Goal: Task Accomplishment & Management: Manage account settings

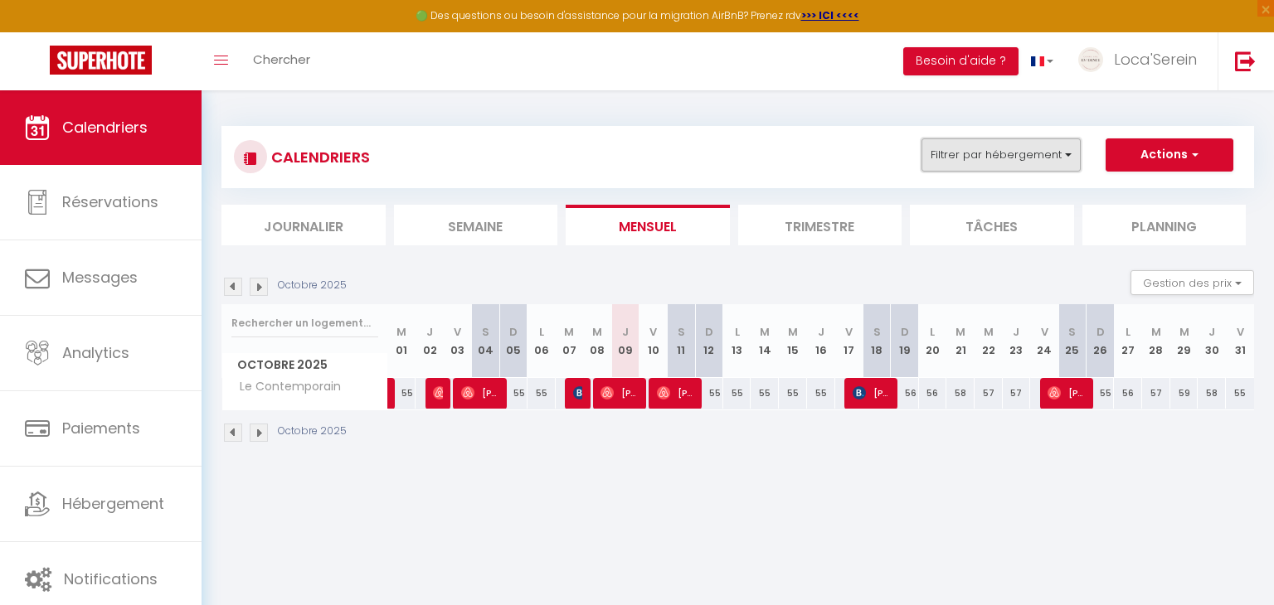
click at [950, 163] on button "Filtrer par hébergement" at bounding box center [1000, 154] width 159 height 33
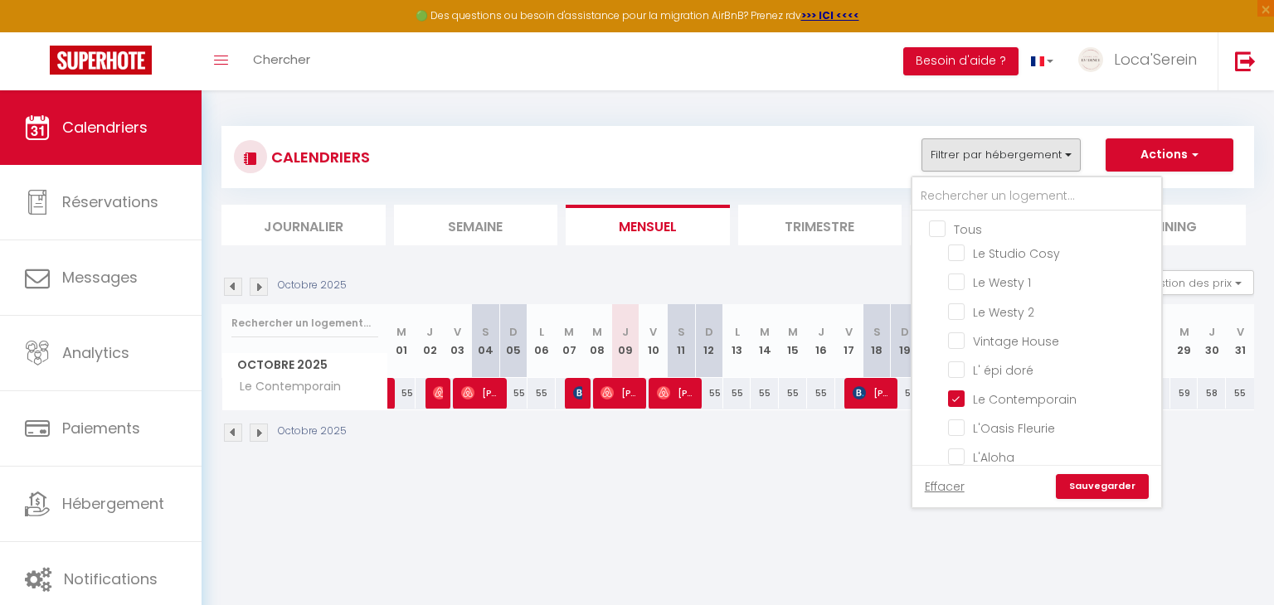
click at [963, 231] on input "Tous" at bounding box center [1053, 228] width 249 height 17
checkbox input "true"
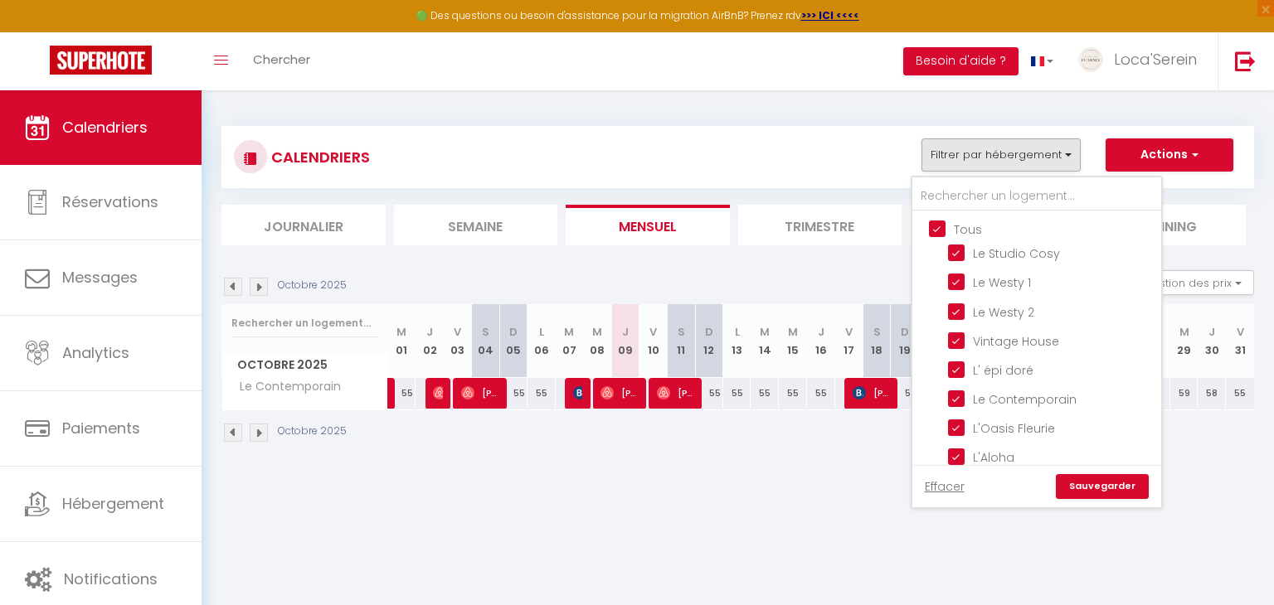
checkbox input "true"
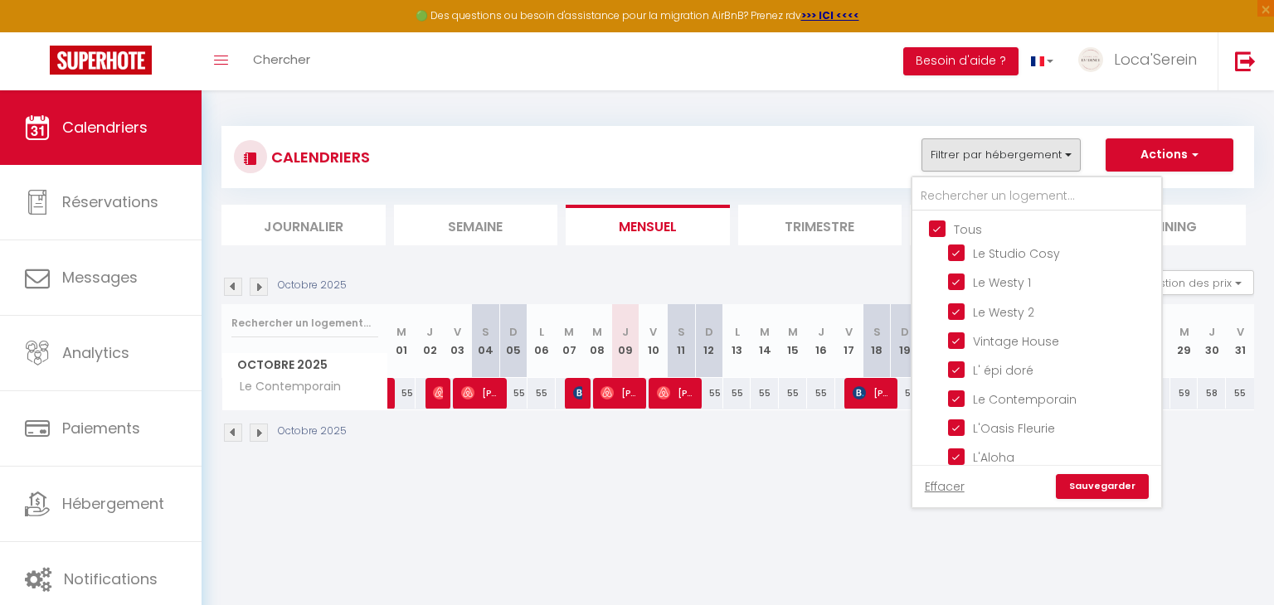
checkbox input "true"
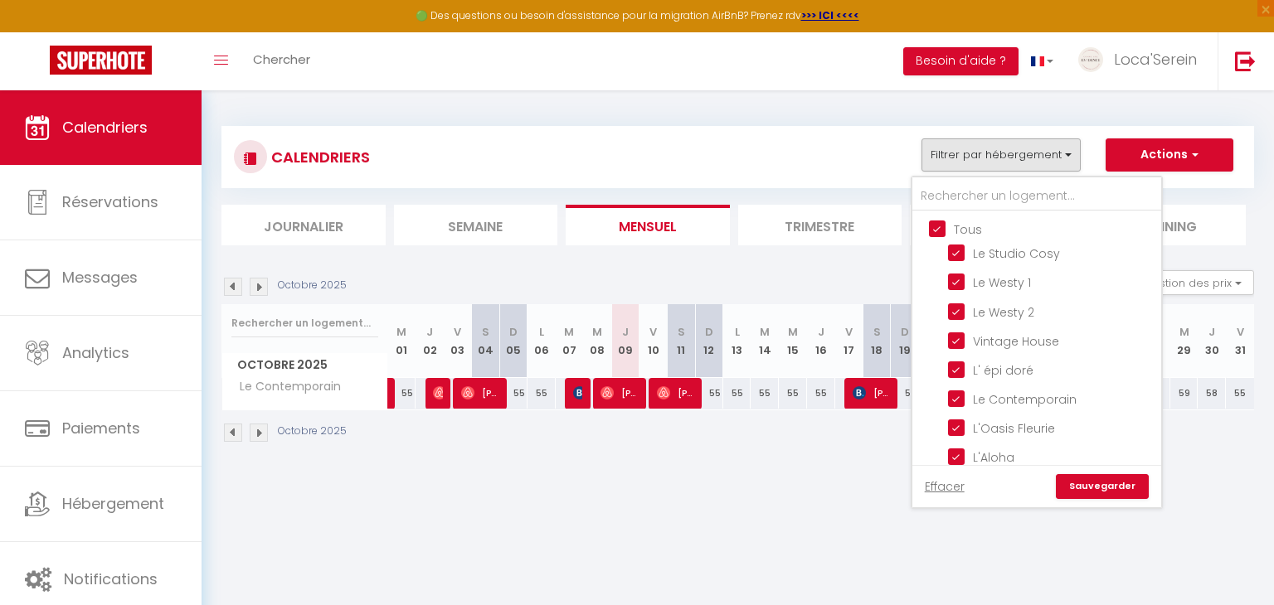
click at [1135, 497] on link "Sauvegarder" at bounding box center [1102, 486] width 93 height 25
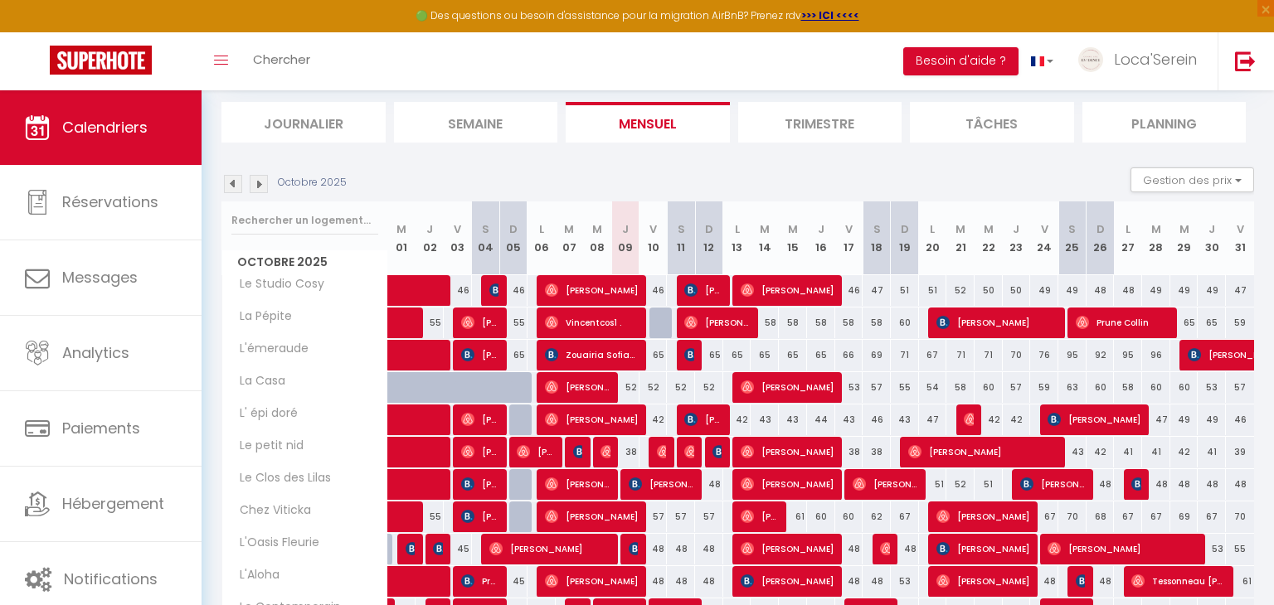
scroll to position [138, 0]
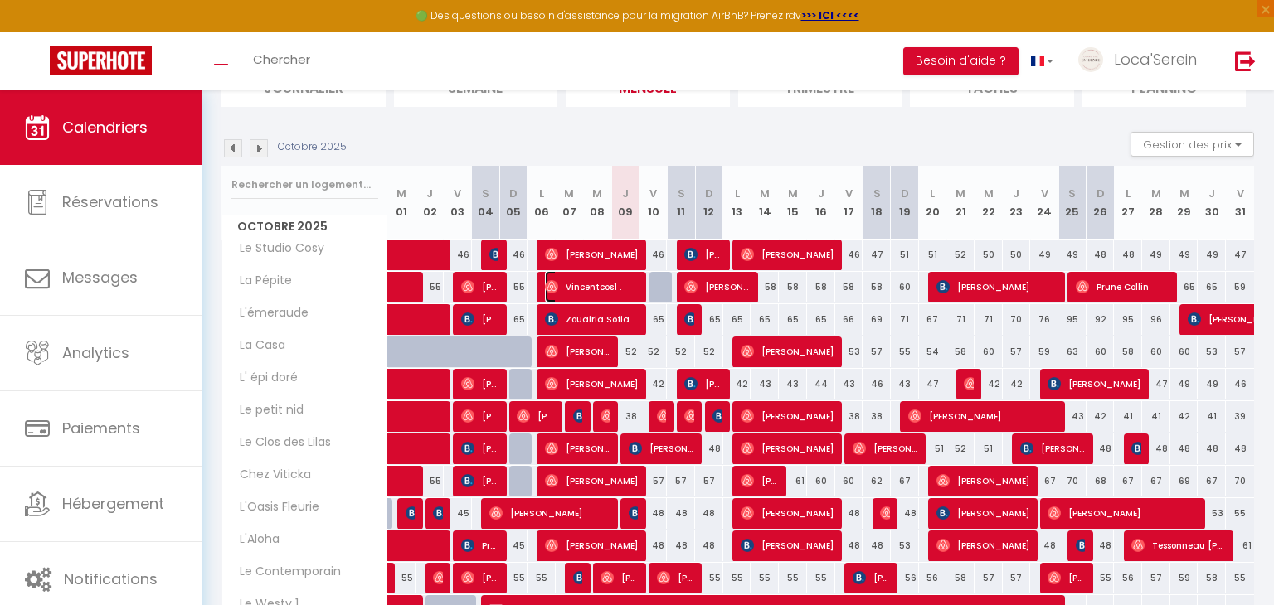
click at [599, 283] on span "⁨Vincentcos1⁩ ." at bounding box center [592, 287] width 94 height 32
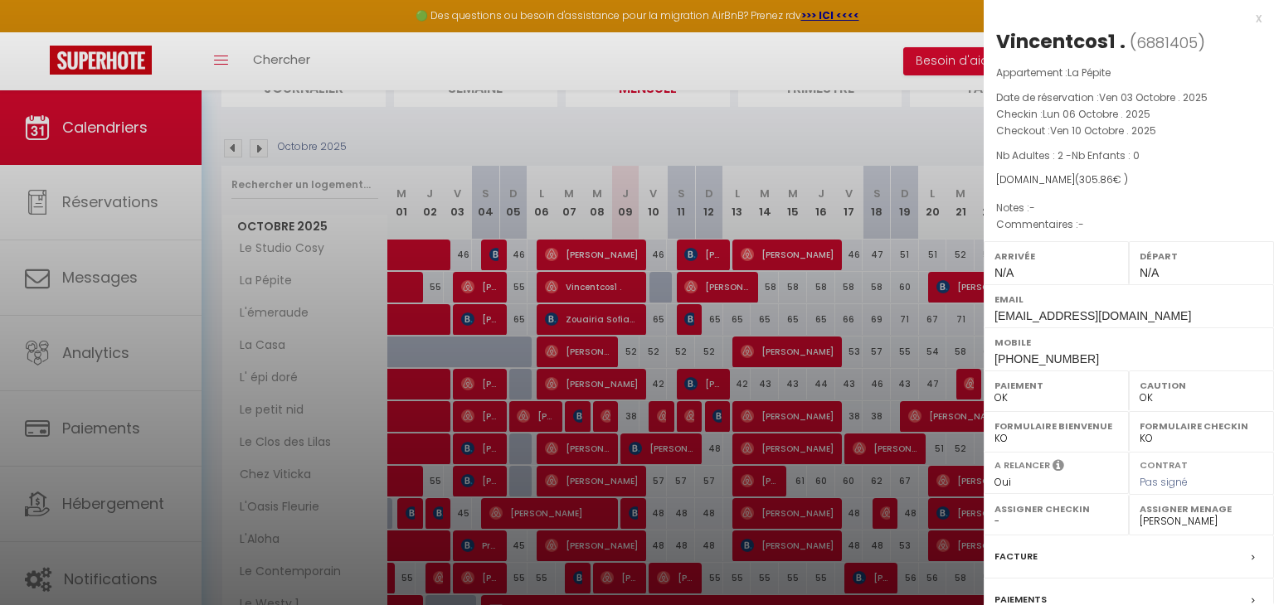
click at [599, 283] on div at bounding box center [637, 302] width 1274 height 605
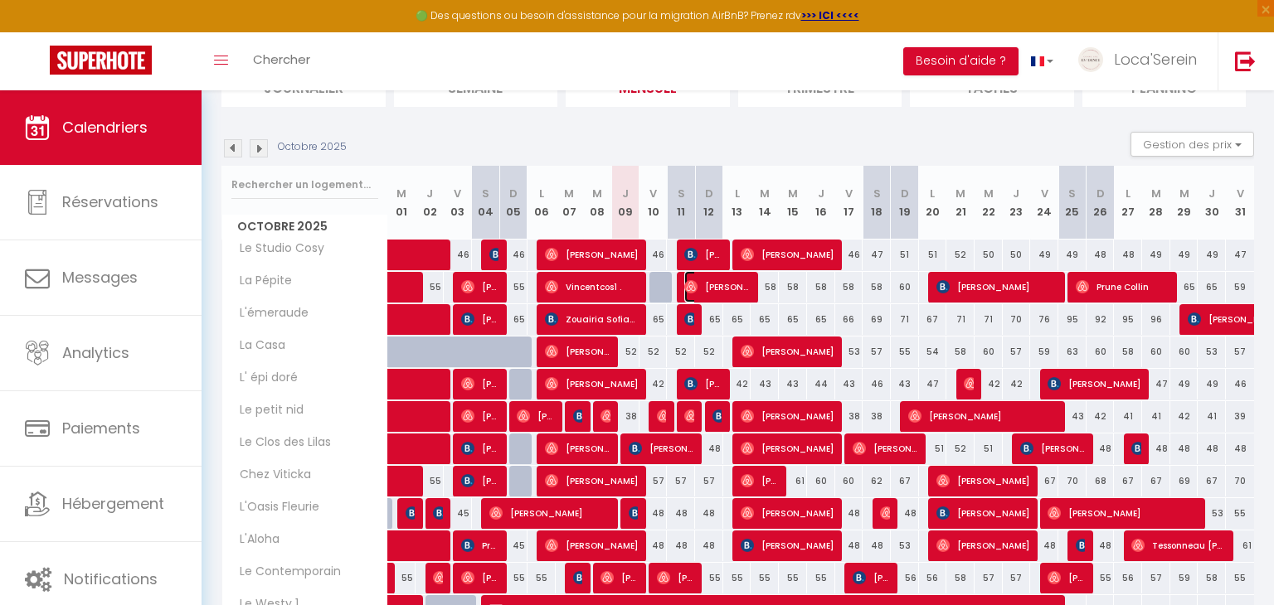
click at [724, 286] on span "[PERSON_NAME]" at bounding box center [717, 287] width 66 height 32
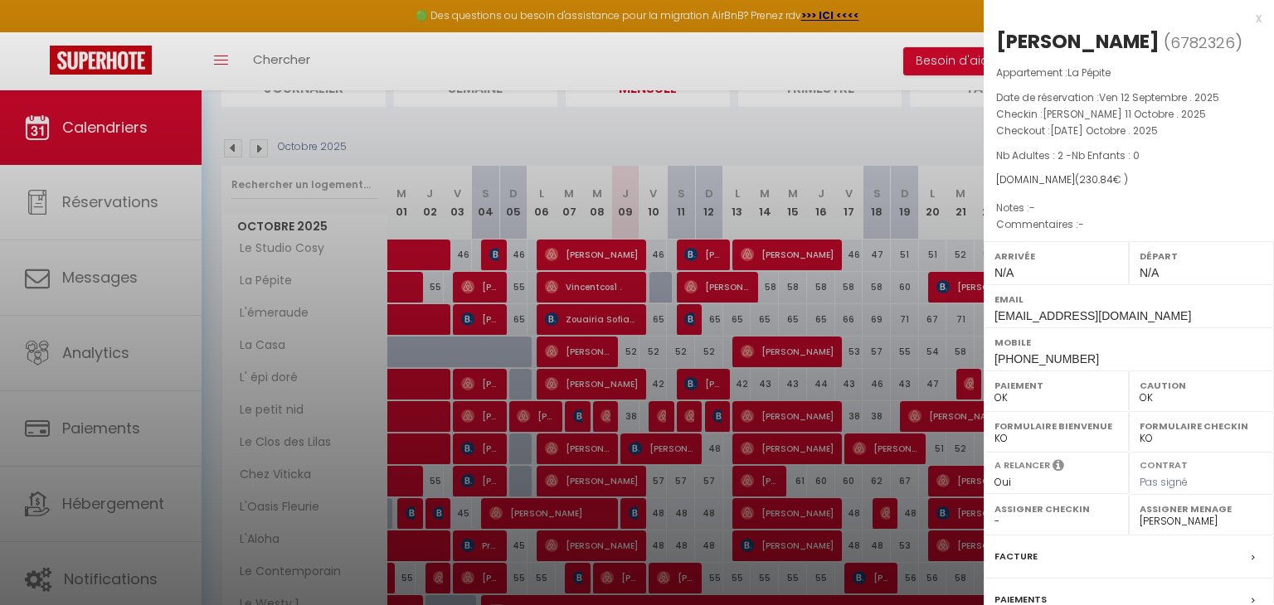
click at [724, 286] on div at bounding box center [637, 302] width 1274 height 605
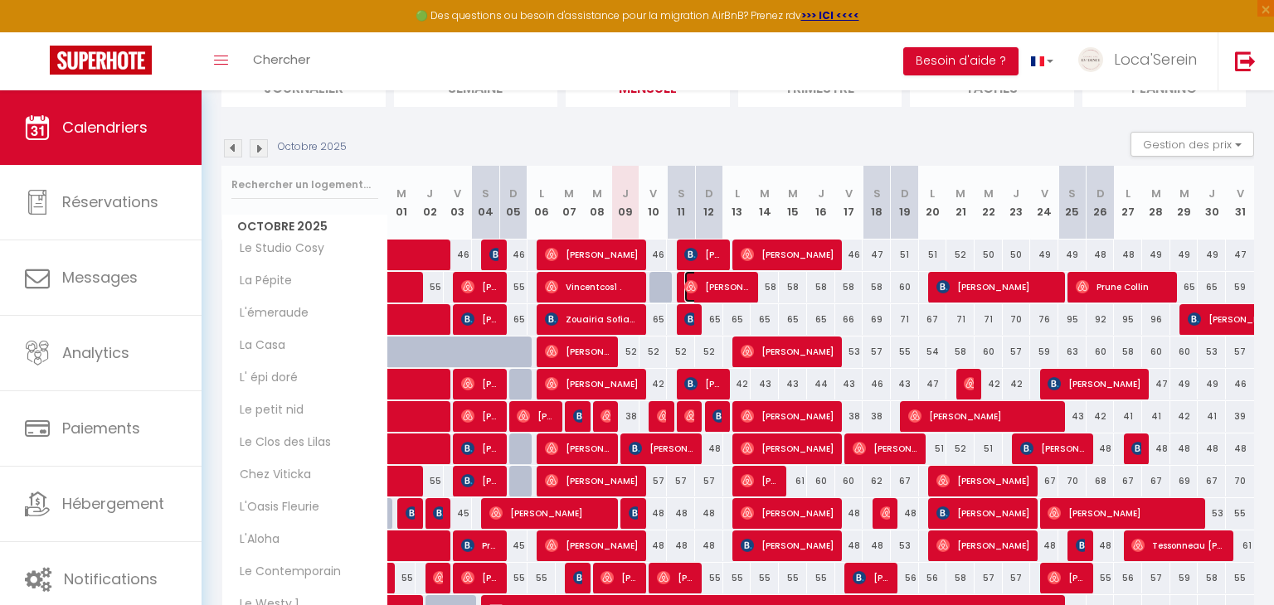
click at [716, 293] on span "[PERSON_NAME]" at bounding box center [717, 287] width 66 height 32
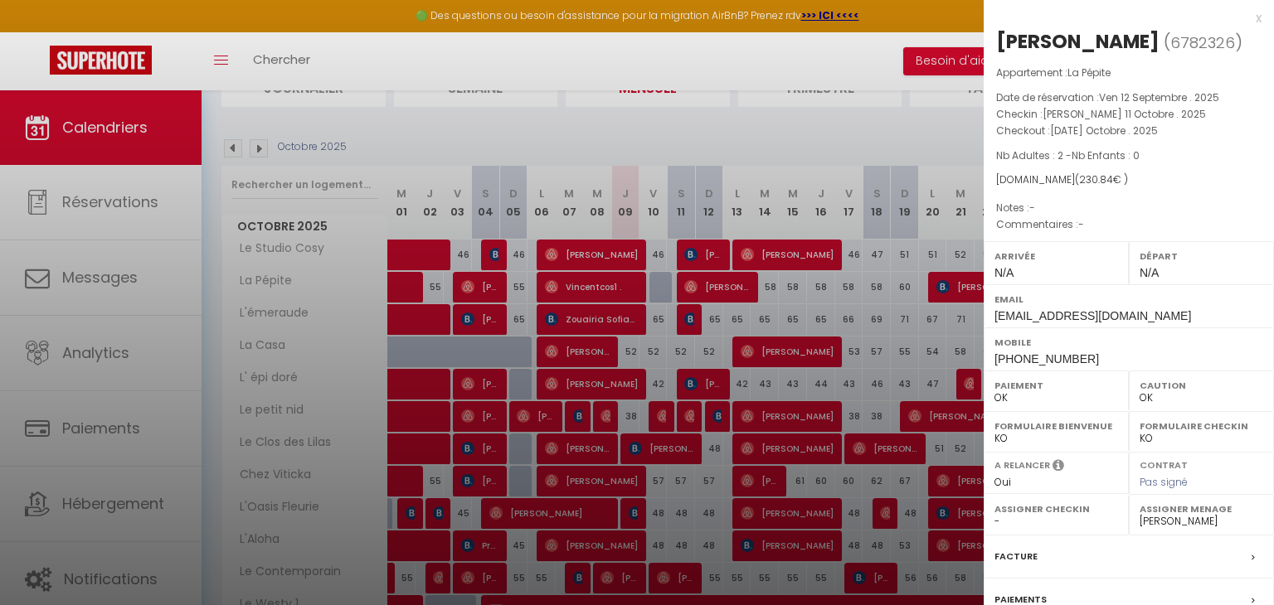
click at [716, 293] on div at bounding box center [637, 302] width 1274 height 605
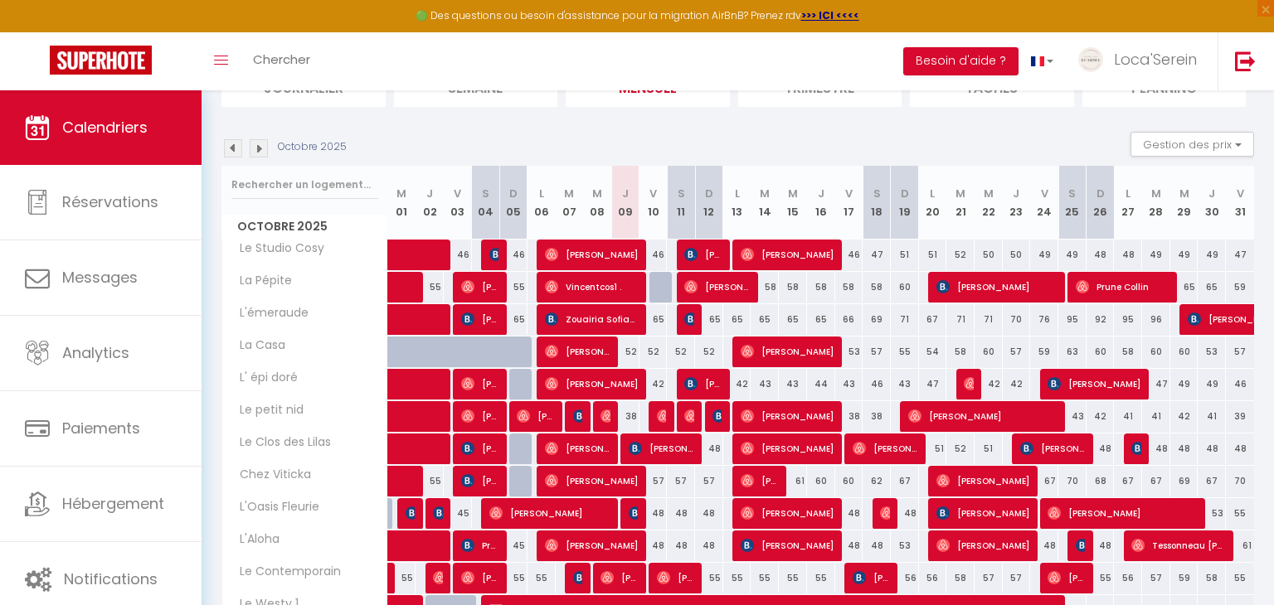
click at [254, 152] on img at bounding box center [259, 148] width 18 height 18
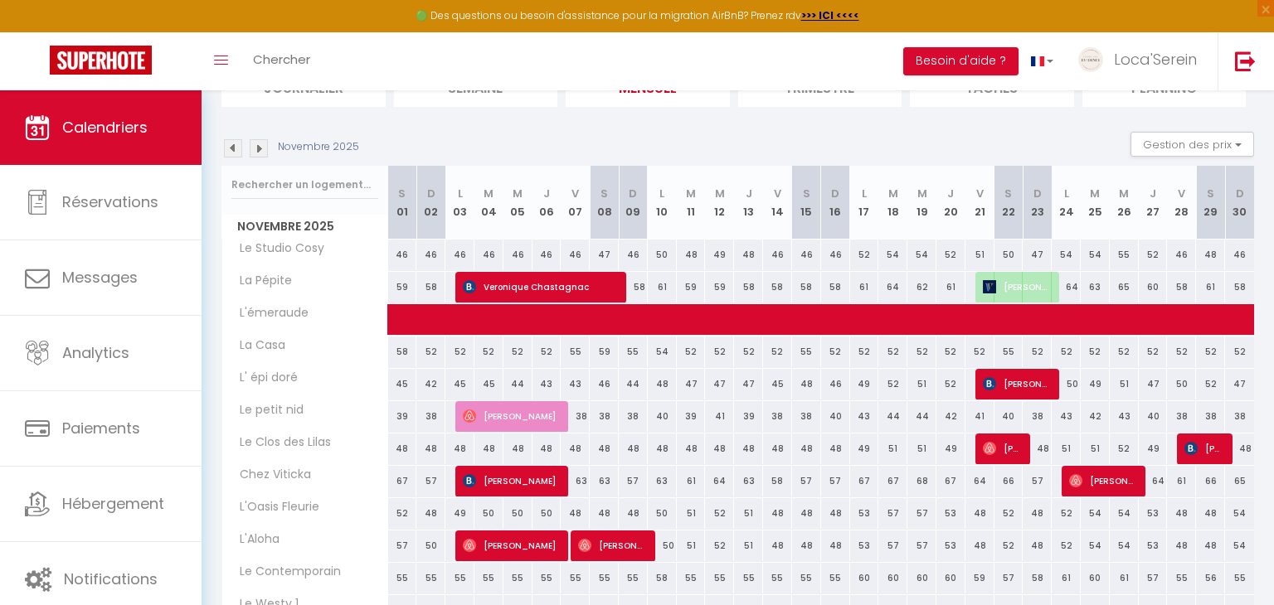
click at [256, 152] on img at bounding box center [259, 148] width 18 height 18
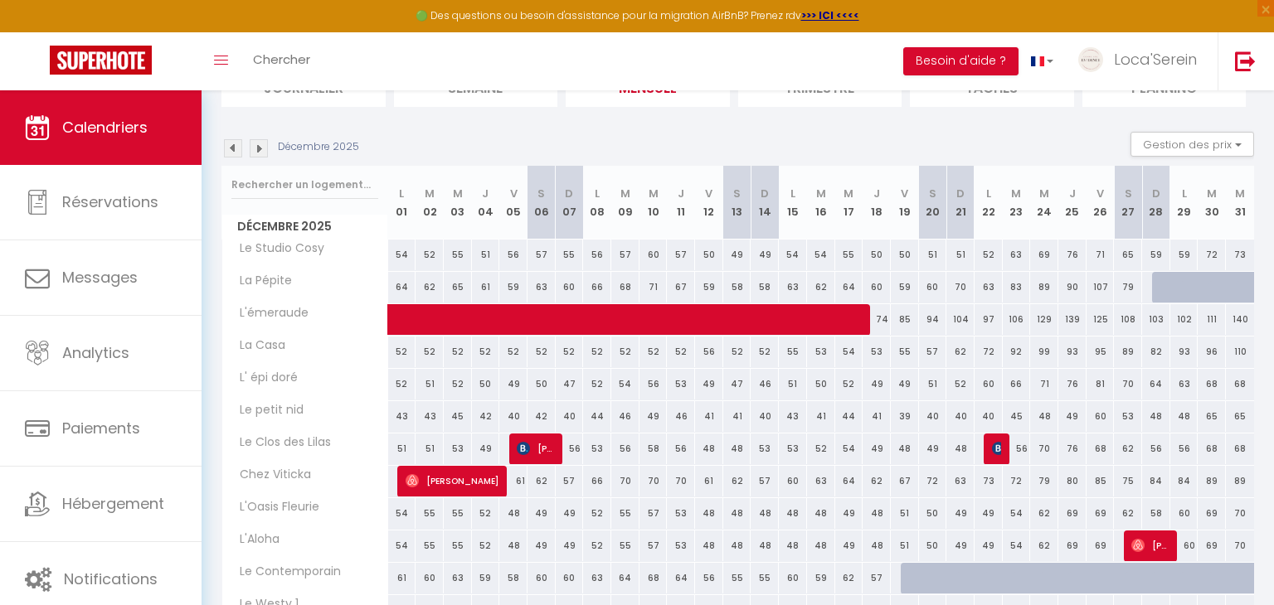
click at [236, 152] on img at bounding box center [233, 148] width 18 height 18
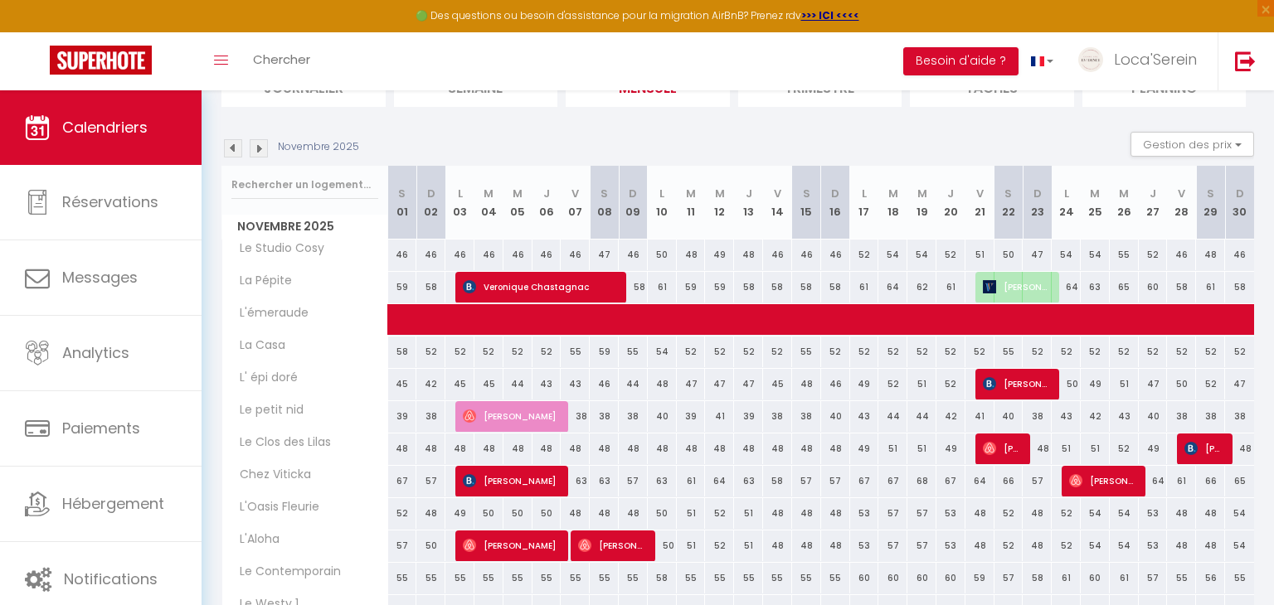
click at [236, 152] on img at bounding box center [233, 148] width 18 height 18
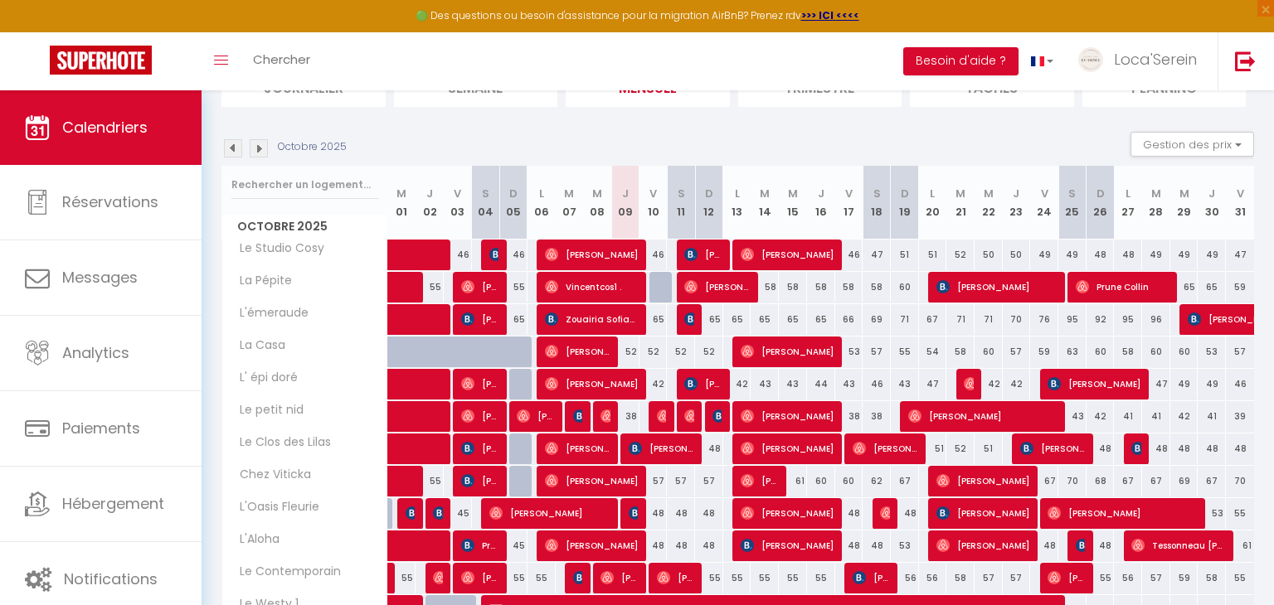
click at [252, 152] on img at bounding box center [259, 148] width 18 height 18
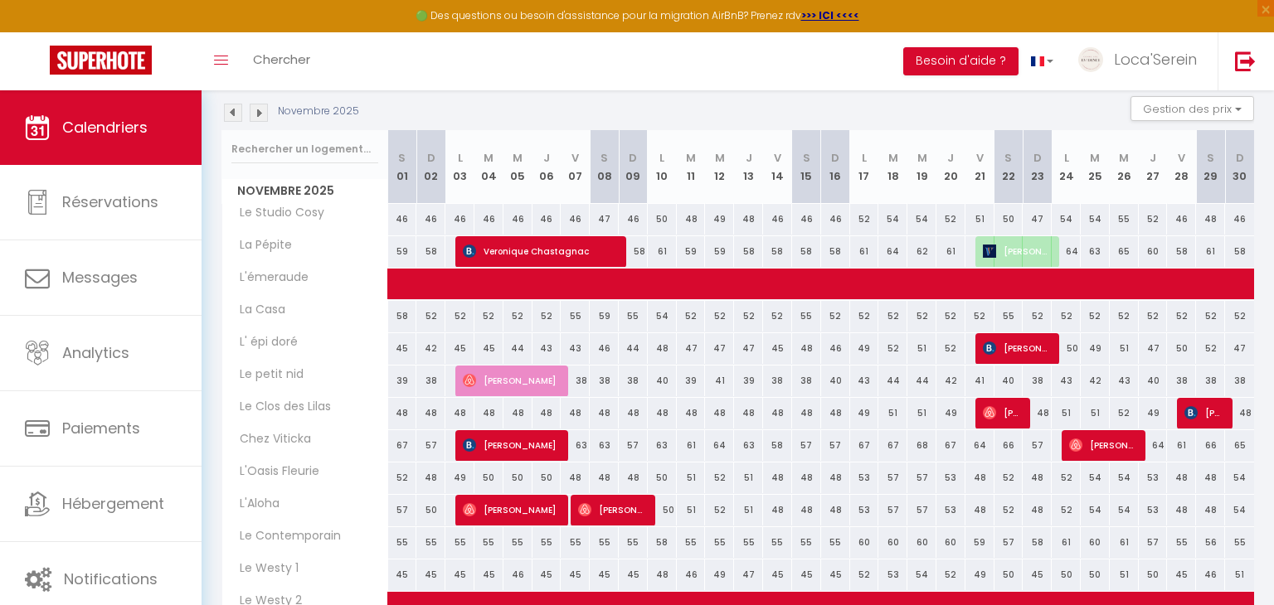
scroll to position [172, 0]
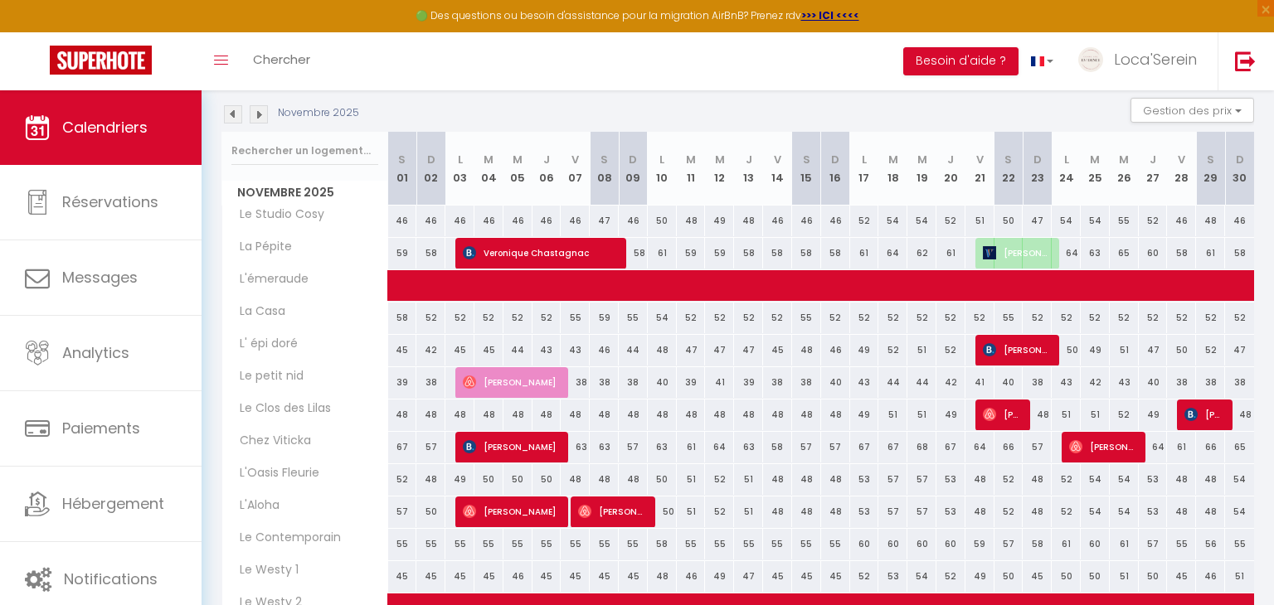
click at [258, 116] on img at bounding box center [259, 114] width 18 height 18
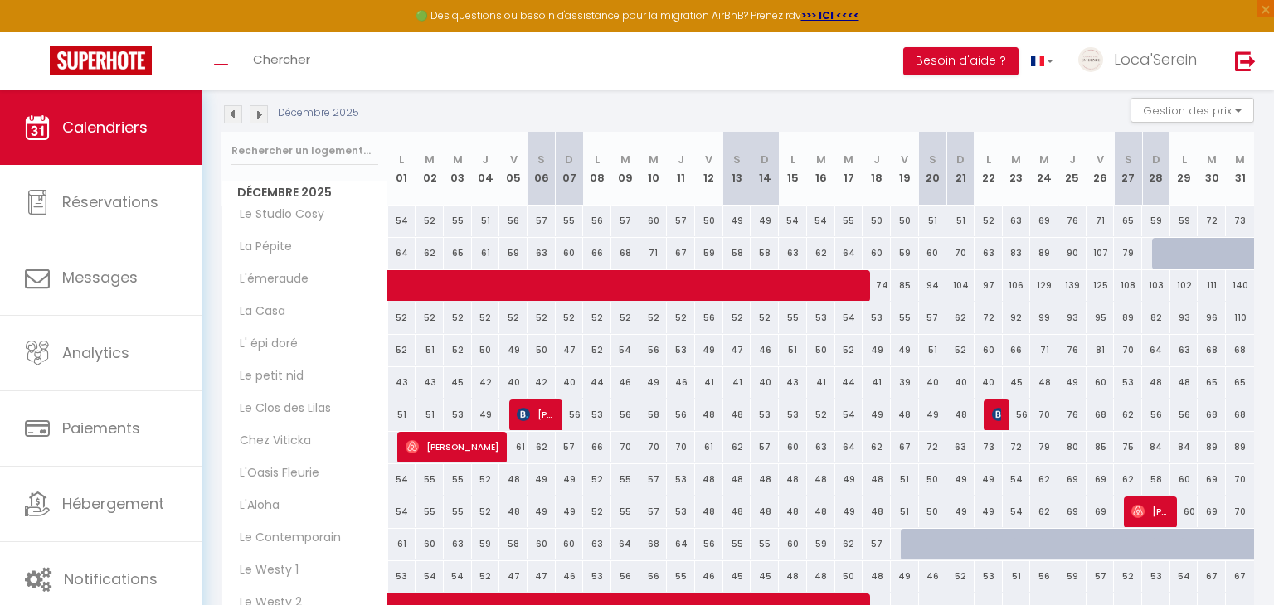
click at [238, 115] on img at bounding box center [233, 114] width 18 height 18
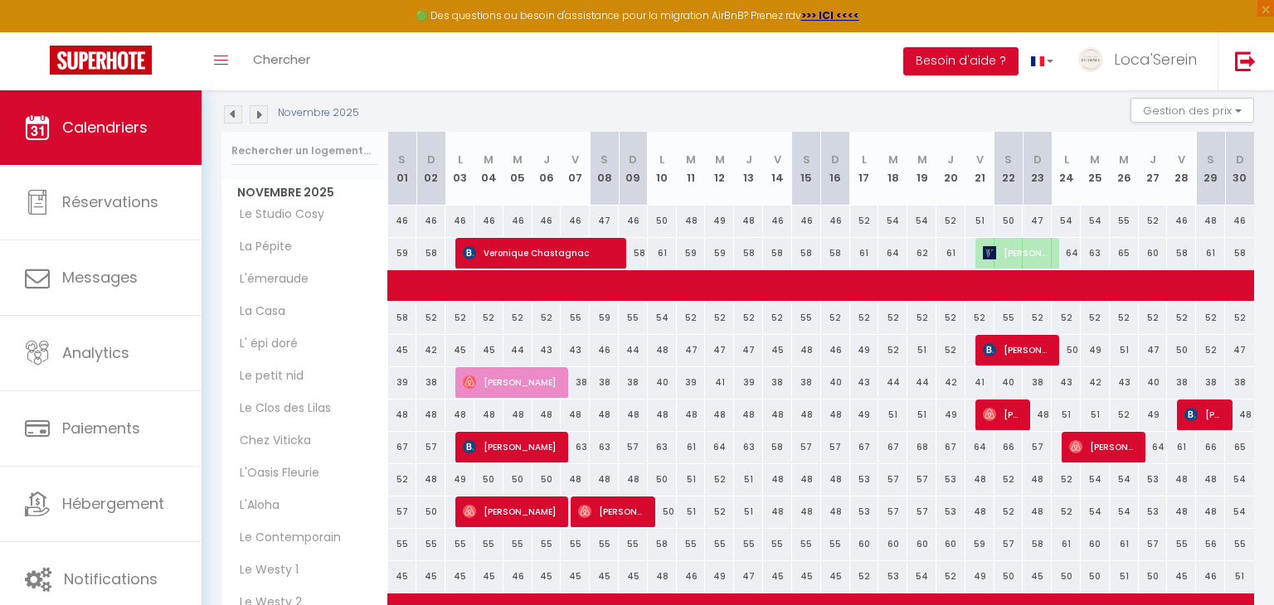
click at [238, 115] on img at bounding box center [233, 114] width 18 height 18
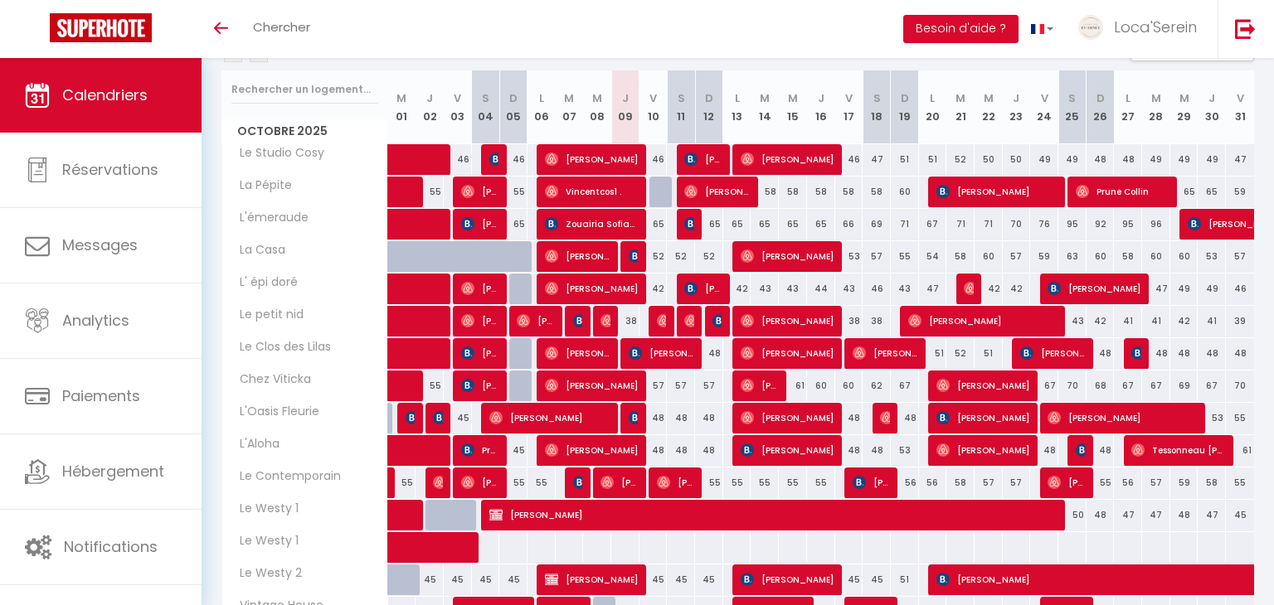
scroll to position [202, 0]
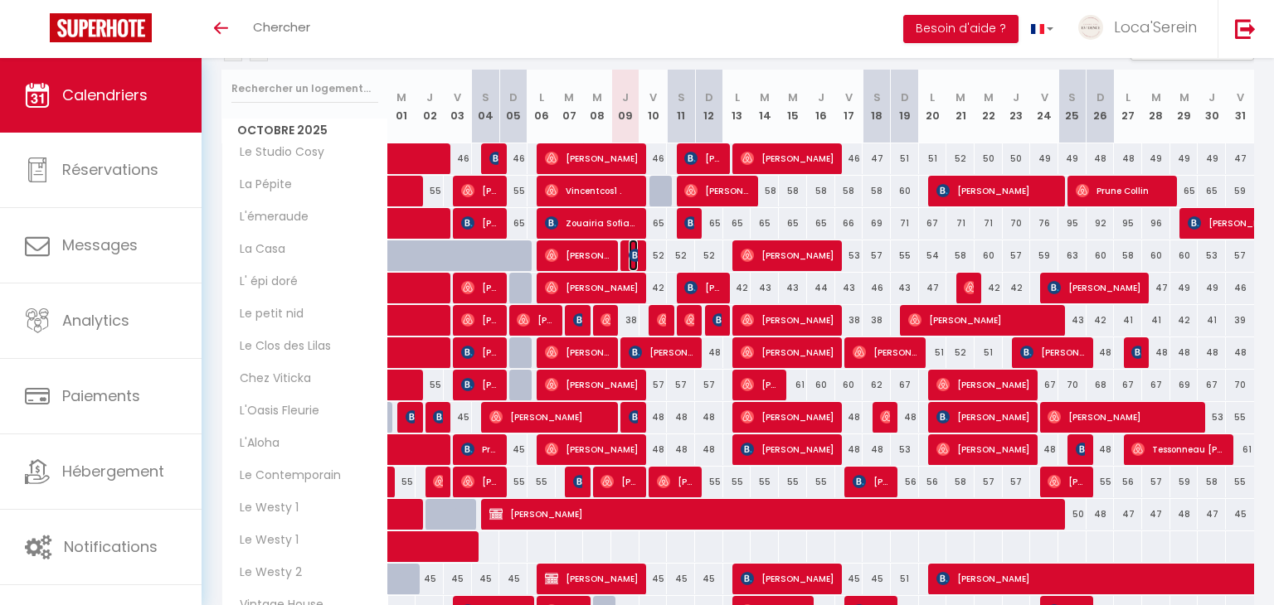
click at [629, 252] on img at bounding box center [635, 255] width 13 height 13
select select "OK"
select select "0"
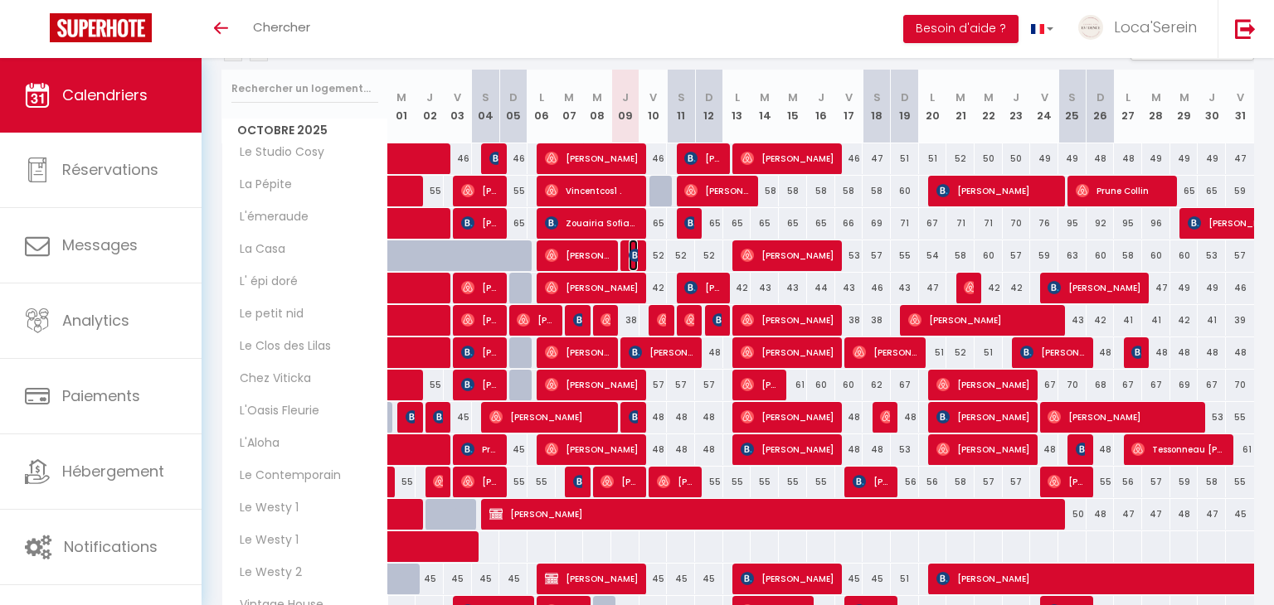
select select "1"
select select
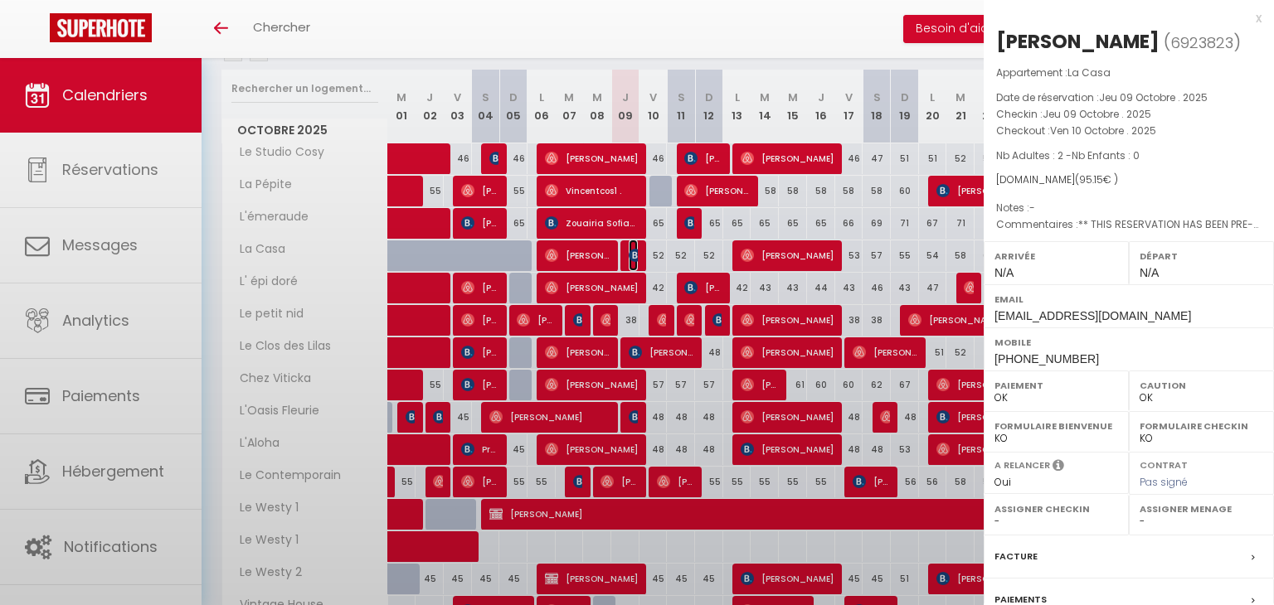
select select "45459"
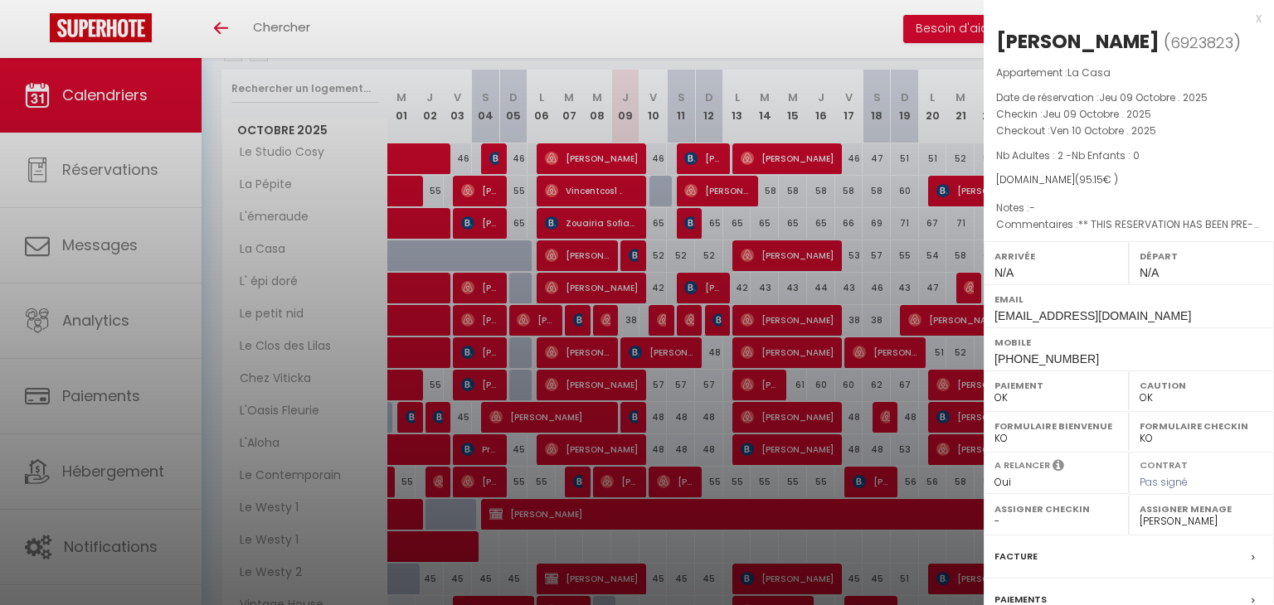
click at [629, 252] on div at bounding box center [637, 302] width 1274 height 605
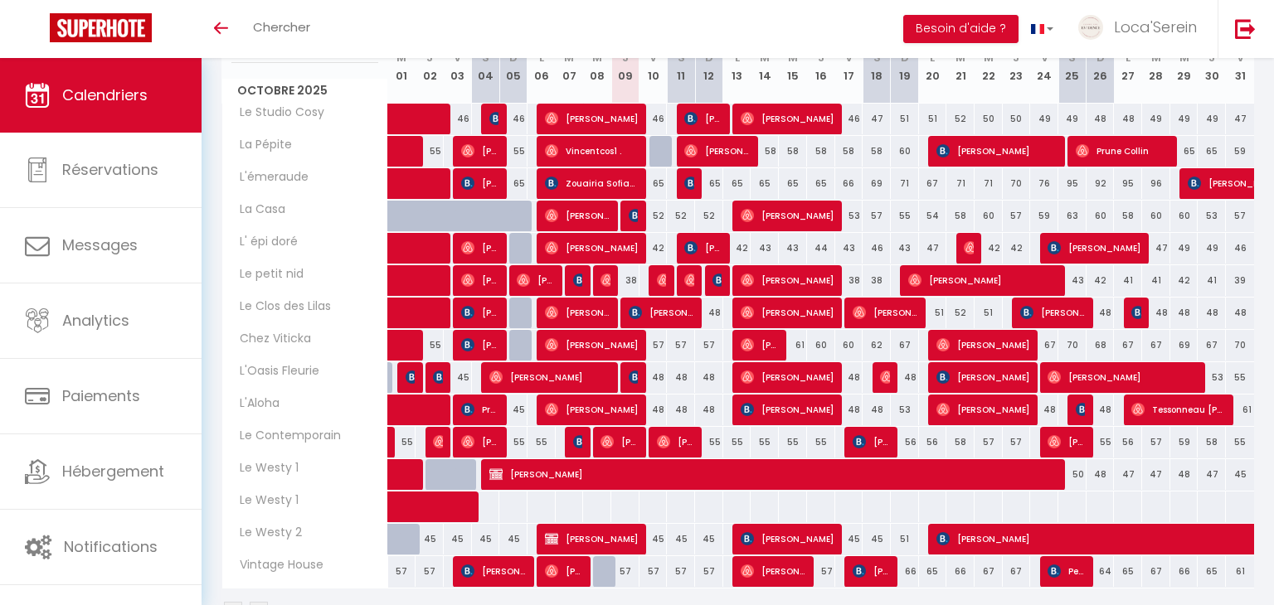
scroll to position [0, 0]
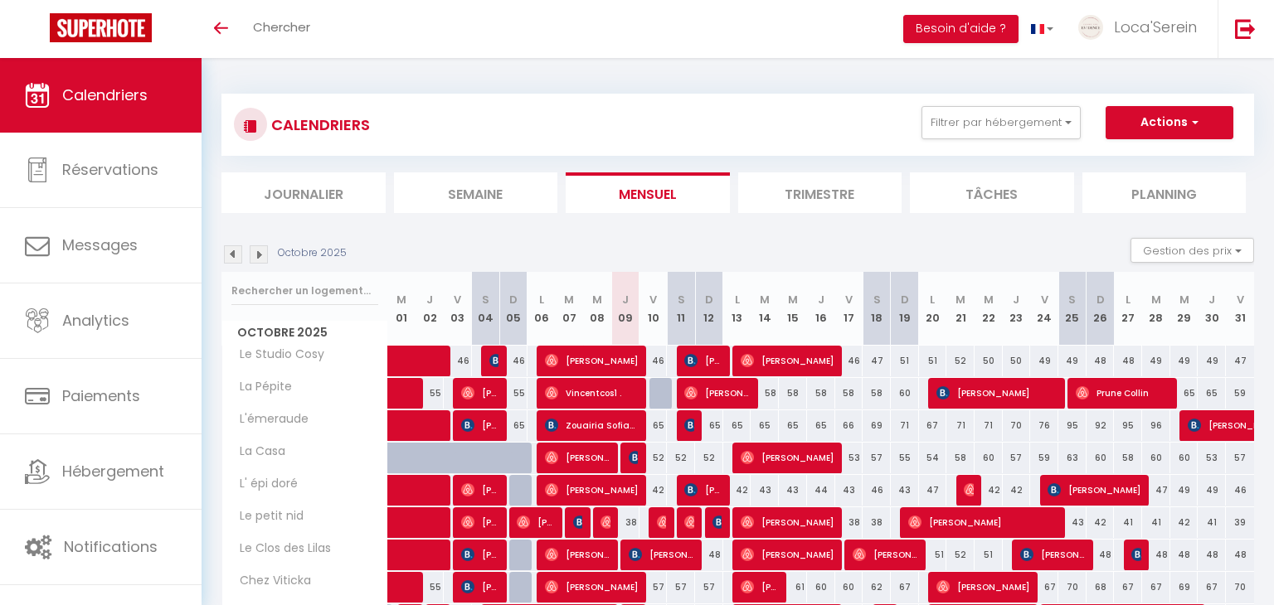
click at [138, 118] on link "Calendriers" at bounding box center [100, 95] width 201 height 75
